Goal: Find specific page/section: Find specific page/section

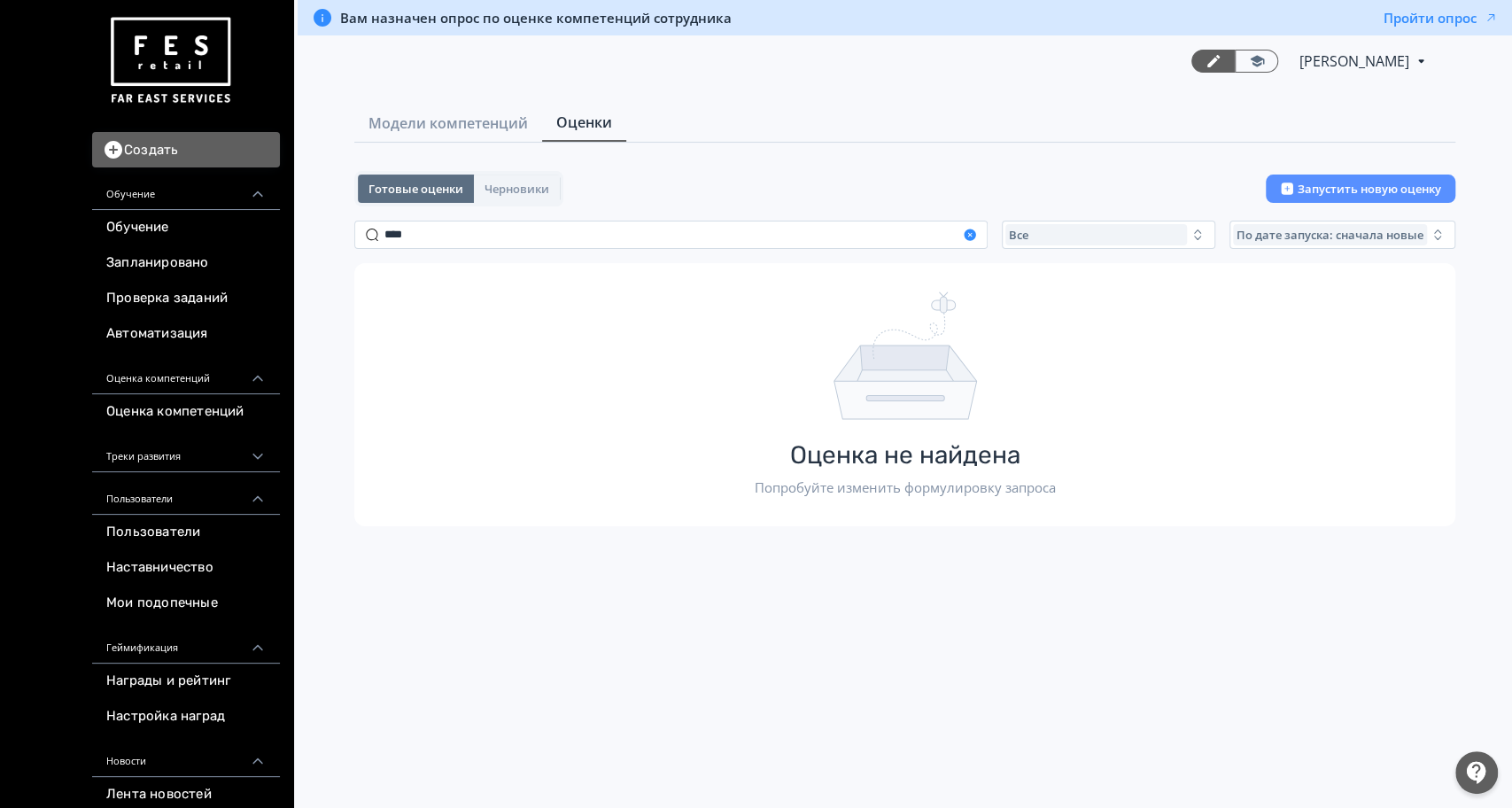
click at [967, 234] on icon "button" at bounding box center [970, 235] width 12 height 12
click at [1086, 210] on div "Готовые оценки Черновики Запустить новую оценку Все По дате запуска: сначала но…" at bounding box center [905, 335] width 1101 height 327
drag, startPoint x: 1096, startPoint y: 228, endPoint x: 1065, endPoint y: 230, distance: 31.1
click at [1096, 229] on div "Все" at bounding box center [1096, 236] width 181 height 22
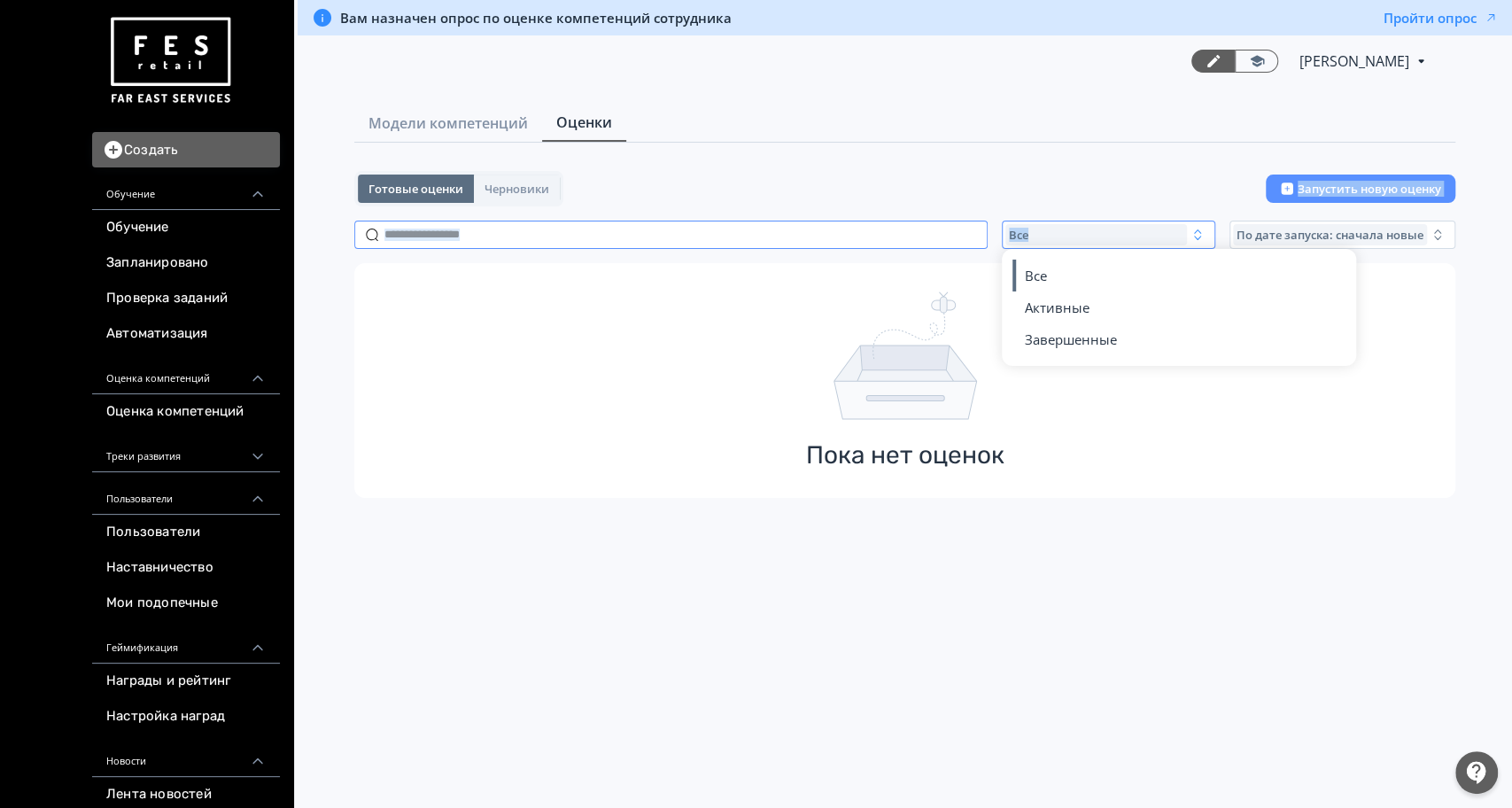
click at [838, 228] on input "text" at bounding box center [671, 235] width 633 height 29
drag, startPoint x: 625, startPoint y: 230, endPoint x: 50, endPoint y: 189, distance: 576.5
click at [50, 189] on div "Создать Обучение Обучение Запланировано Проверка заданий Автоматизация Оценка к…" at bounding box center [756, 404] width 1512 height 808
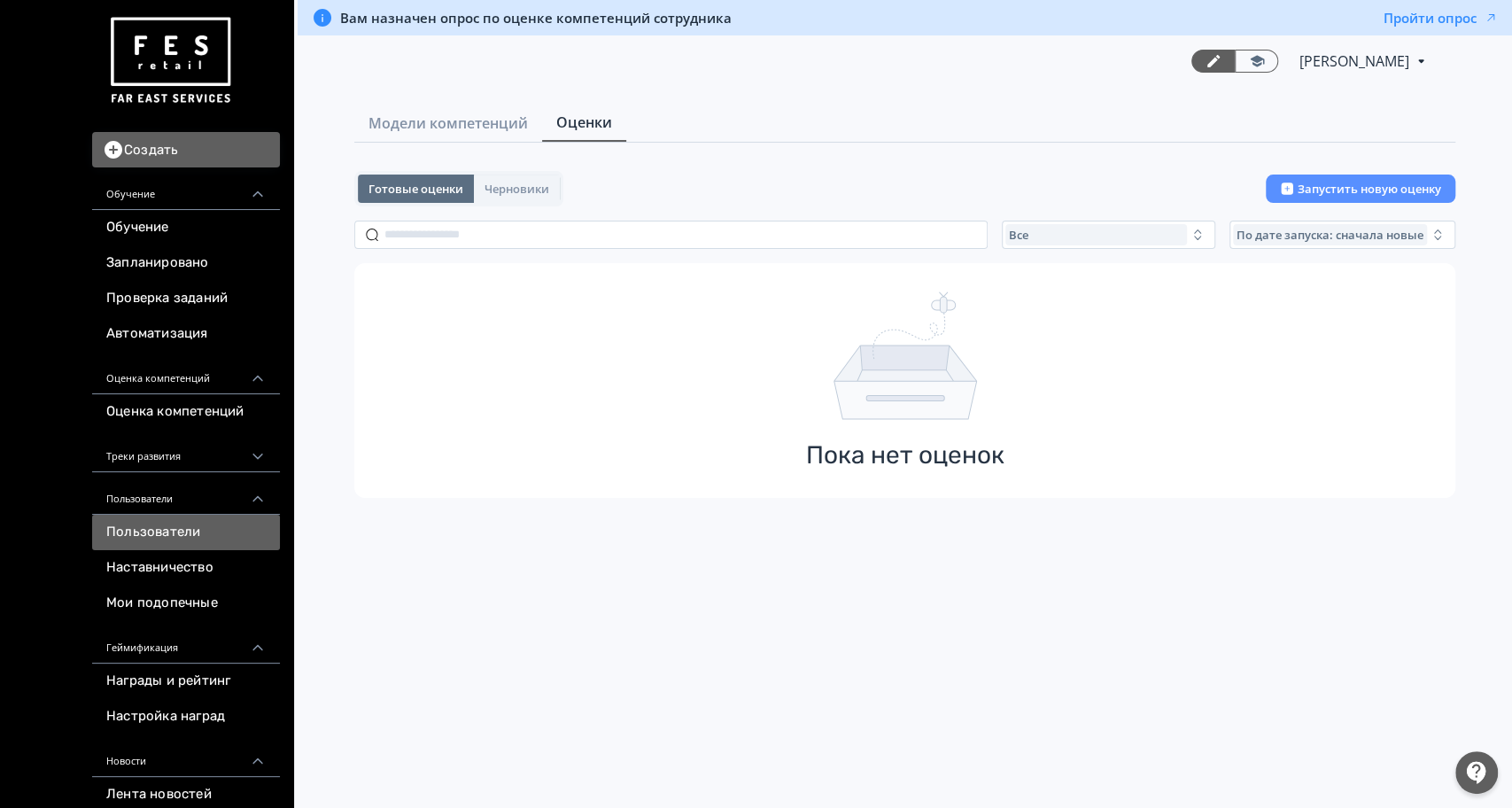
click at [140, 546] on link "Пользователи" at bounding box center [186, 533] width 188 height 35
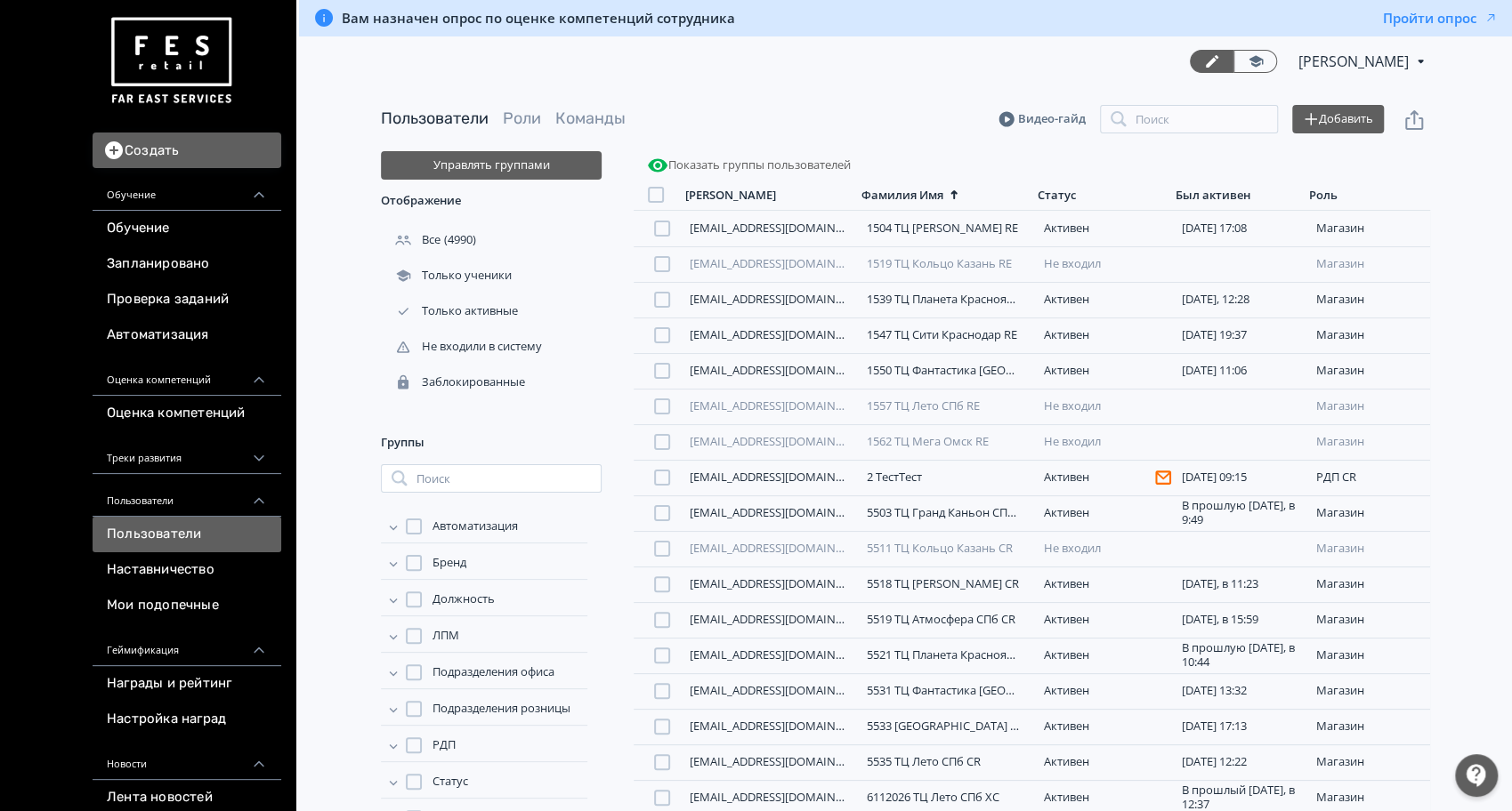
click at [191, 63] on img at bounding box center [171, 61] width 129 height 101
